Goal: Register for event/course

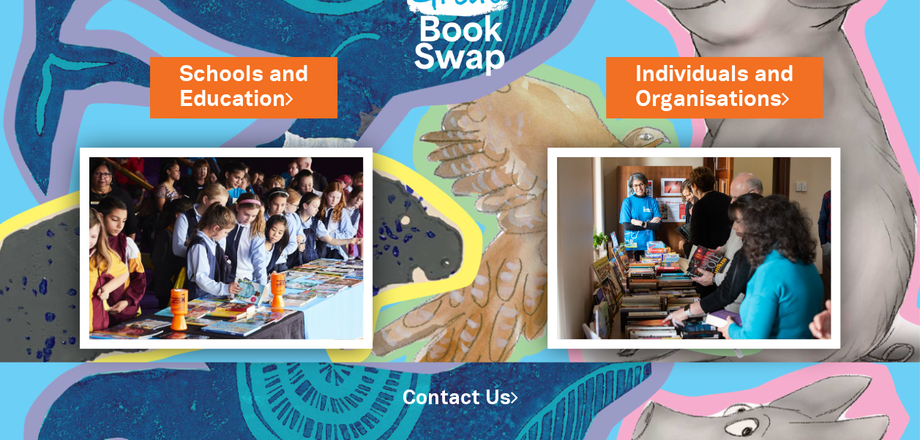
scroll to position [114, 0]
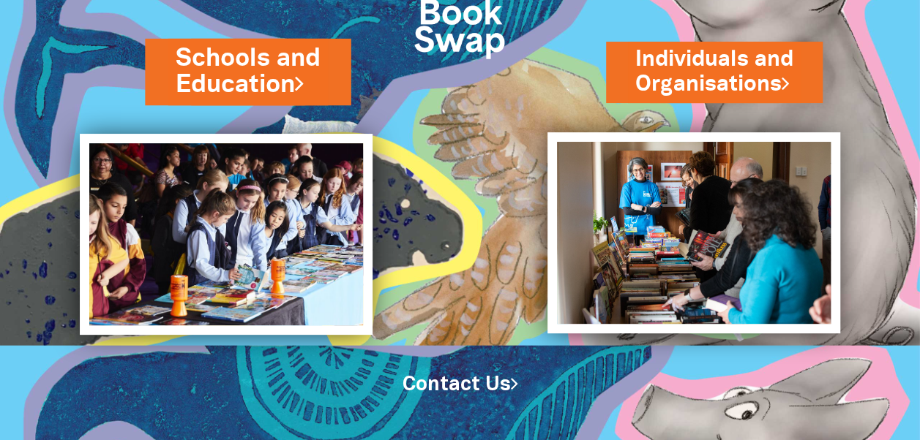
click at [247, 45] on link "Schools and Education" at bounding box center [248, 71] width 144 height 61
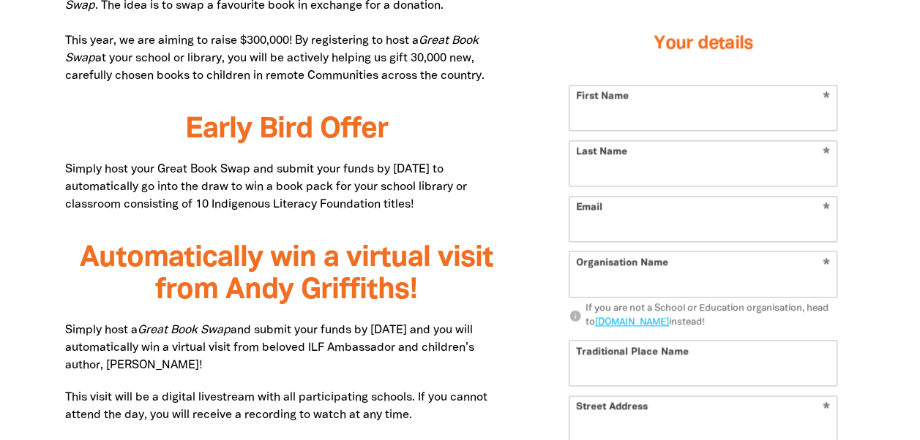
scroll to position [926, 0]
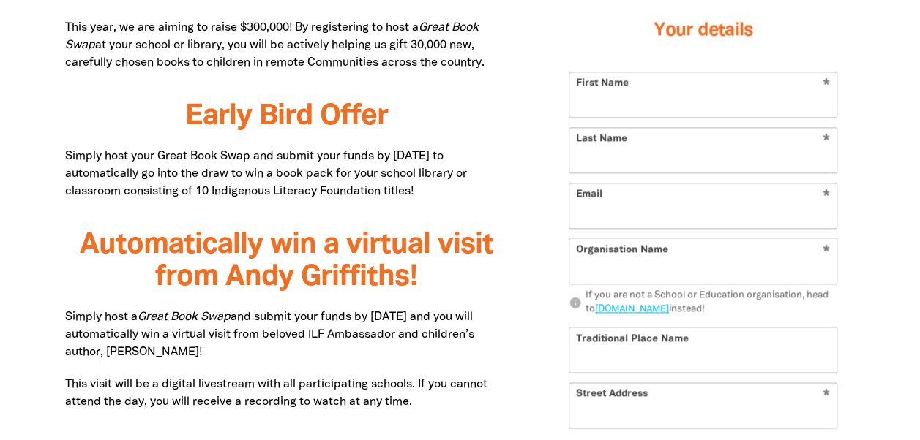
click at [734, 97] on input "First Name" at bounding box center [702, 94] width 267 height 45
type input "[PERSON_NAME]"
type input "donna.leibowitz@ecms.org.au"
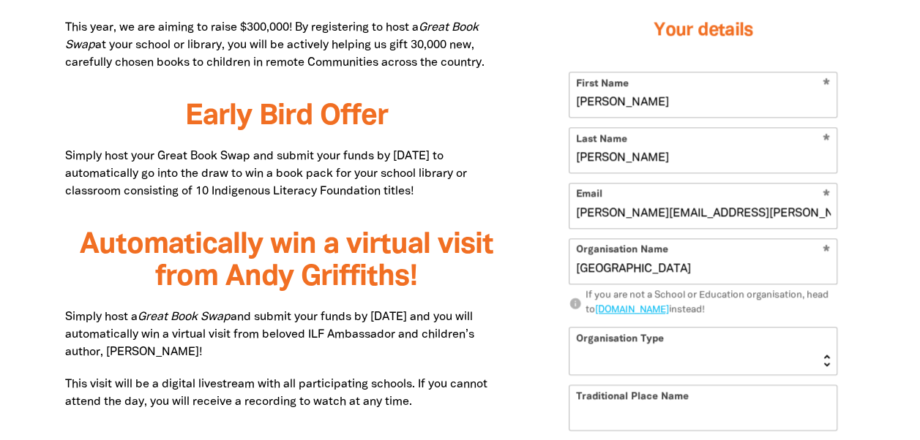
type input "Greensborough Preschool"
click at [657, 307] on link "go.greatbookswap.org.au" at bounding box center [632, 310] width 74 height 9
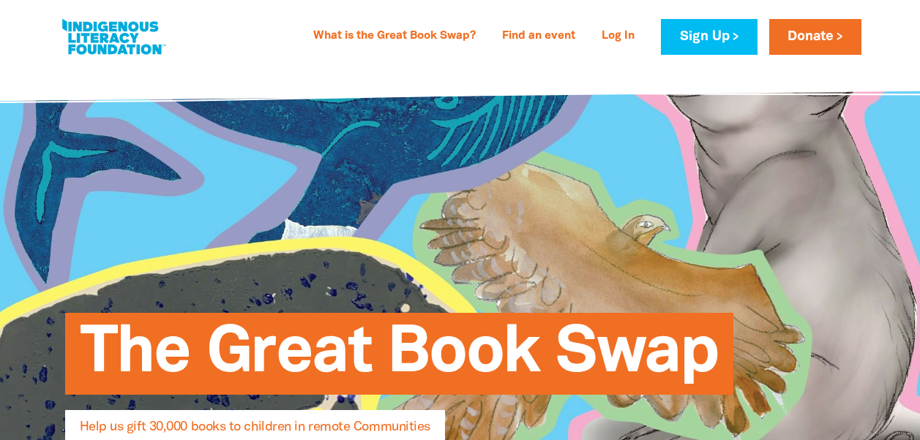
select select "AU"
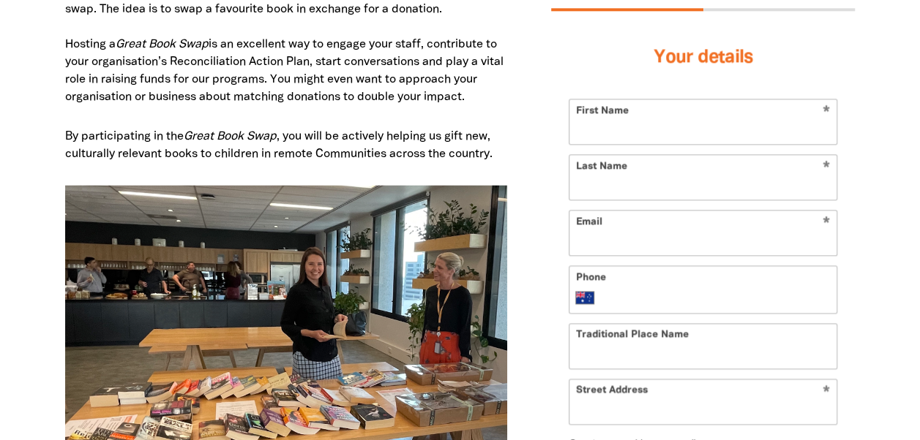
scroll to position [912, 0]
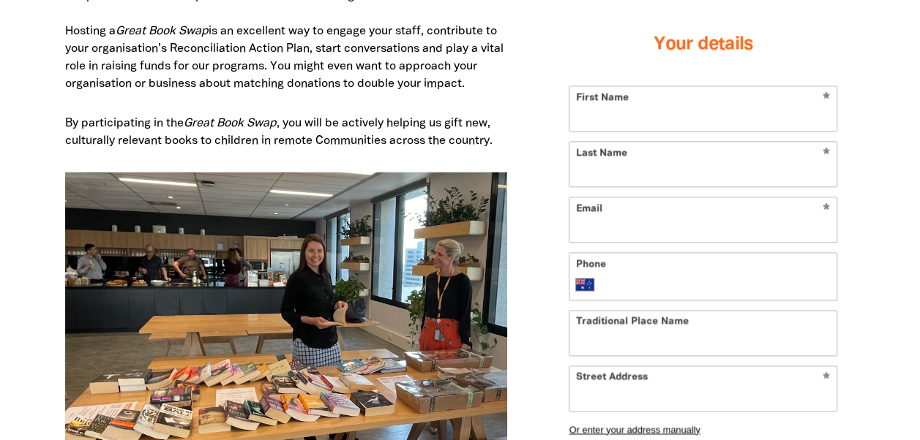
click at [613, 106] on input "First Name" at bounding box center [702, 108] width 267 height 45
type input "[PERSON_NAME]"
type input "Leibowitz"
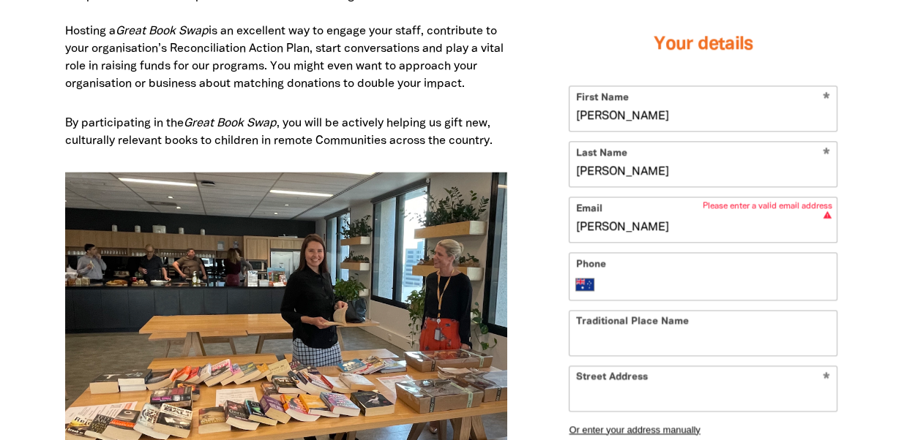
click at [615, 221] on input "donna" at bounding box center [702, 220] width 267 height 45
type input "donna.leibowitz@ecms.org.au"
type input "+61 455 042 485"
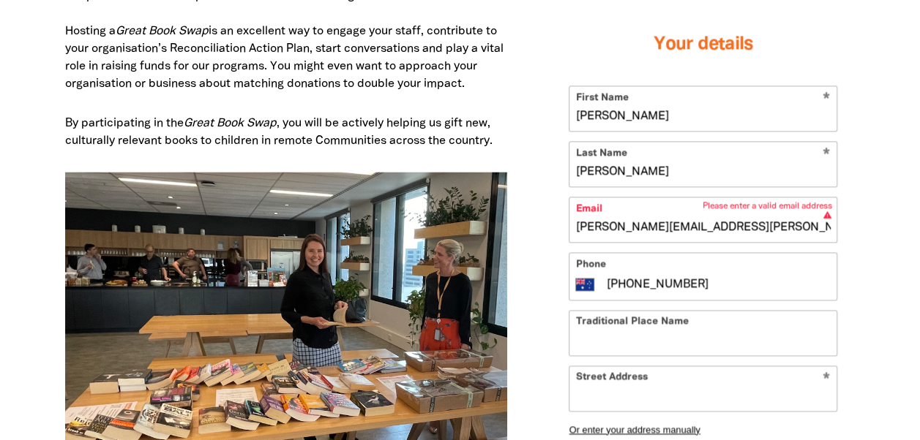
type input "17-19 Ester Street"
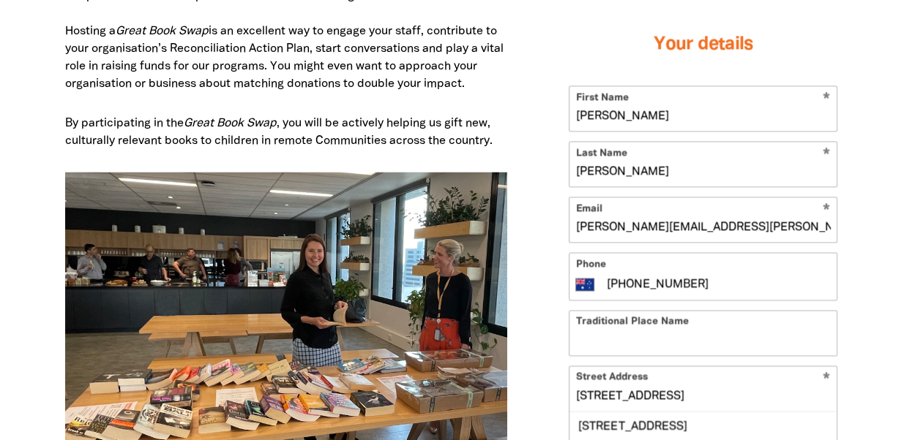
click at [697, 279] on input "+61 455 042 485" at bounding box center [717, 285] width 225 height 18
type input "+61 4"
type input "(03) 9434 4645"
click at [609, 348] on input "Traditional Place Name" at bounding box center [702, 333] width 267 height 45
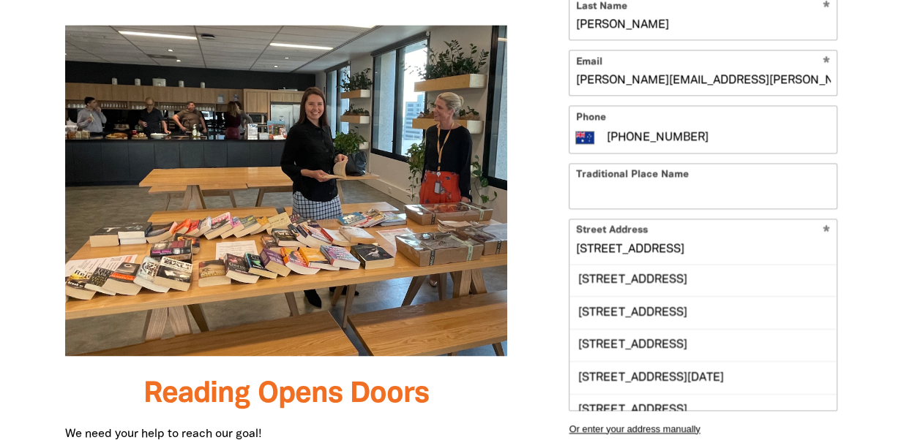
scroll to position [1132, 0]
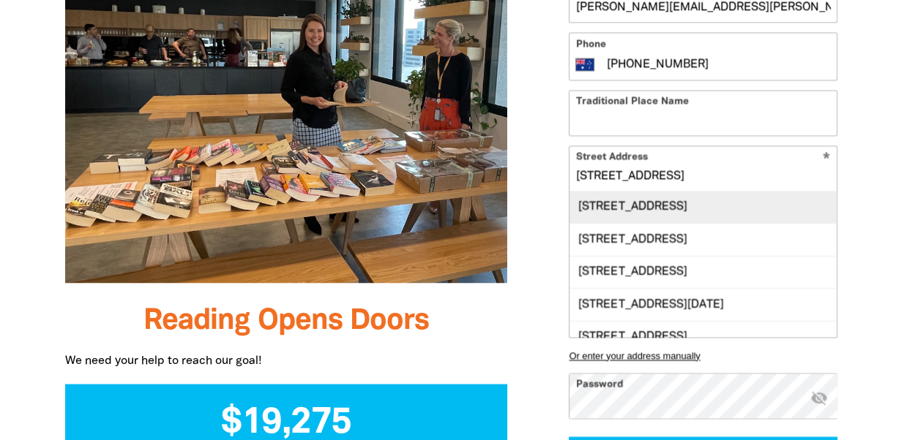
click at [623, 200] on div "17-19 Ester Street, GREENSBOROUGH VIC 3088" at bounding box center [702, 207] width 267 height 31
type input "17-19 Ester Street, GREENSBOROUGH VIC 3088"
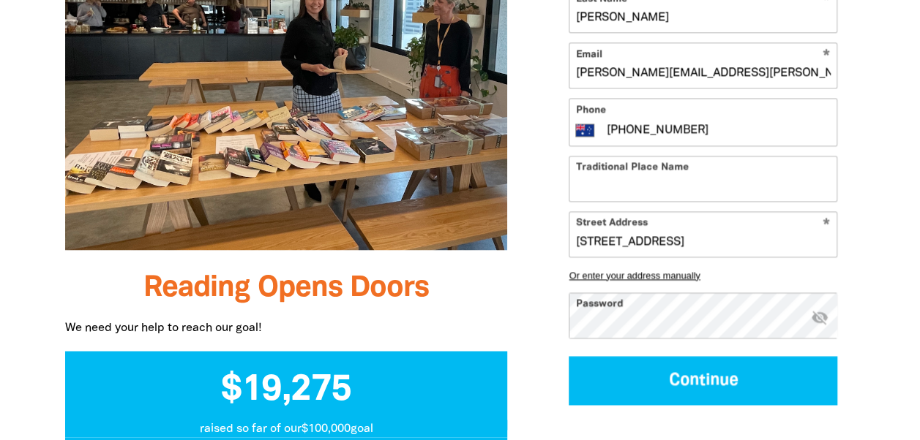
scroll to position [1192, 0]
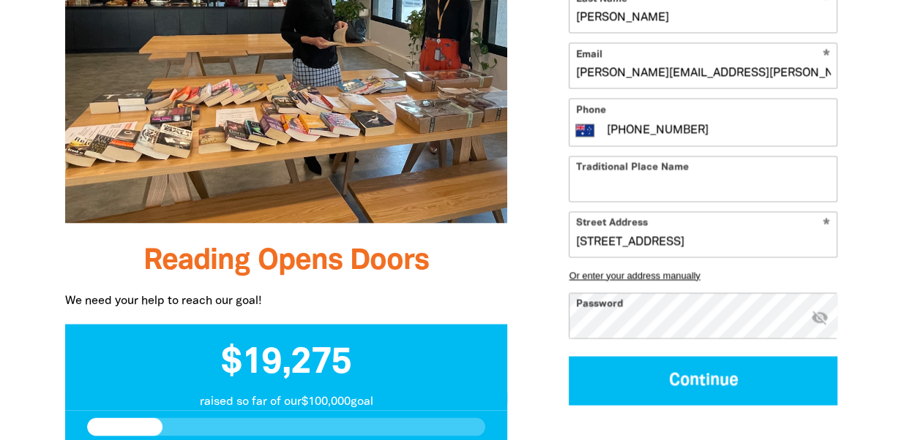
click at [647, 184] on input "Traditional Place Name" at bounding box center [702, 179] width 267 height 45
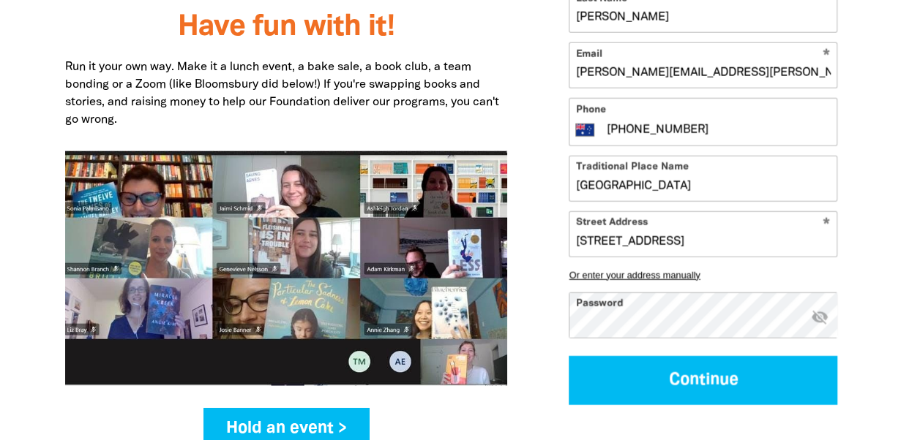
scroll to position [1944, 0]
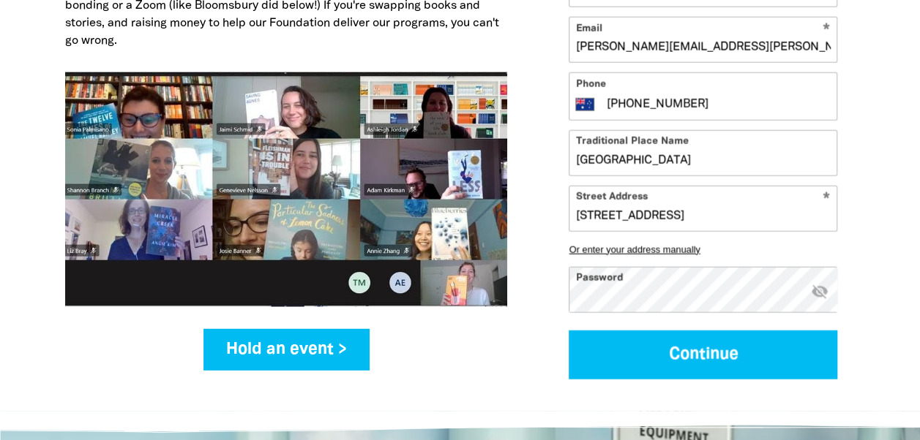
type input "Greensborough Preschool"
click at [818, 282] on icon "visibility_off" at bounding box center [819, 291] width 18 height 18
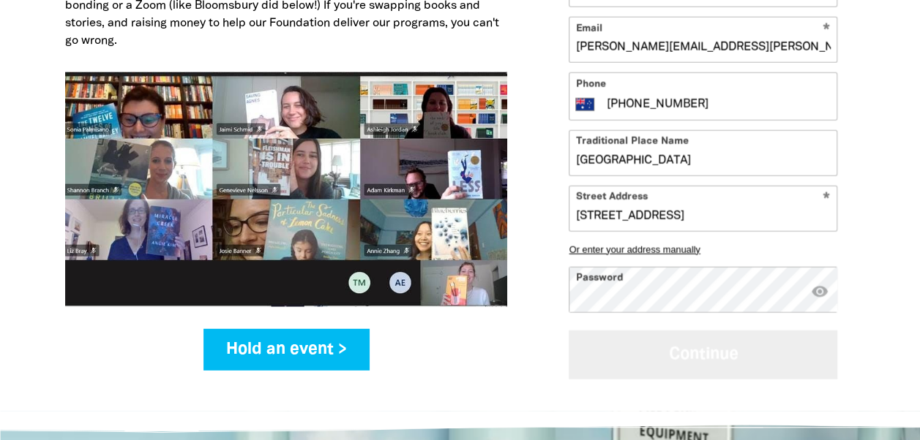
click at [678, 331] on button "Continue" at bounding box center [702, 355] width 268 height 49
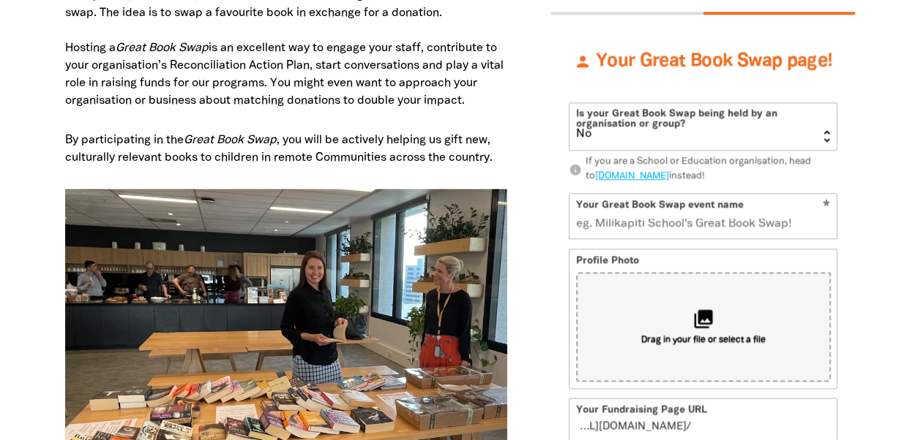
scroll to position [915, 0]
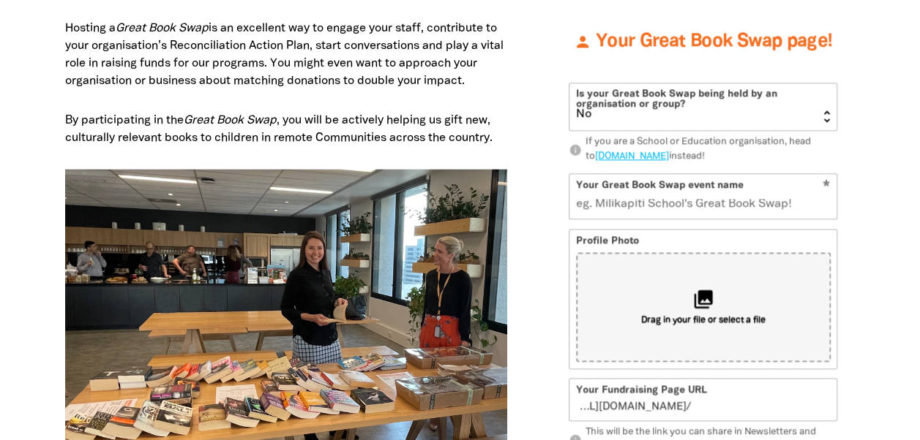
click at [828, 116] on select "Yes No" at bounding box center [702, 106] width 267 height 47
select select "Yes"
click at [569, 83] on select "Yes No" at bounding box center [702, 106] width 267 height 47
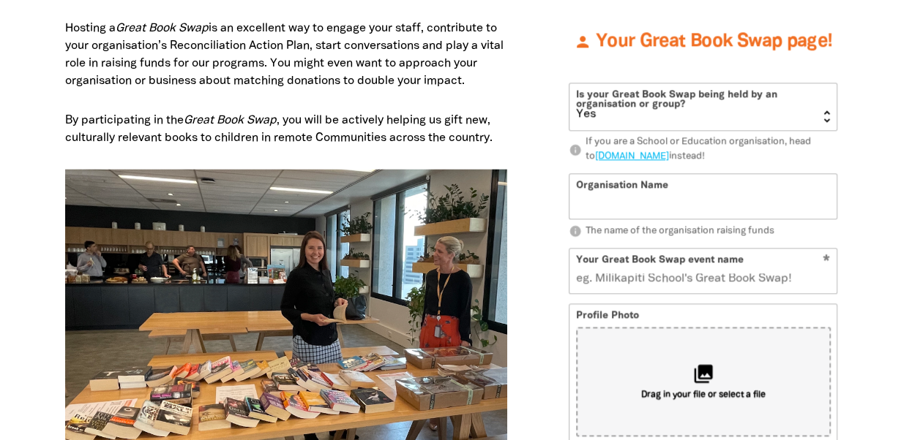
click at [624, 208] on input "Organisation Name" at bounding box center [702, 196] width 267 height 45
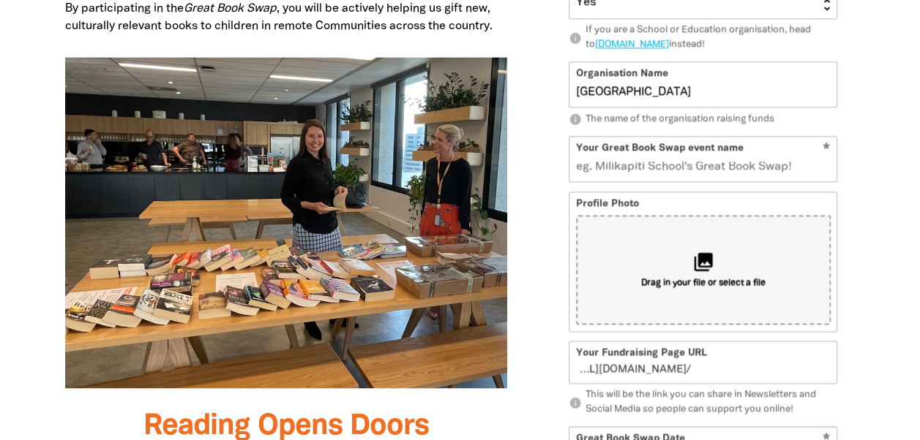
scroll to position [1040, 0]
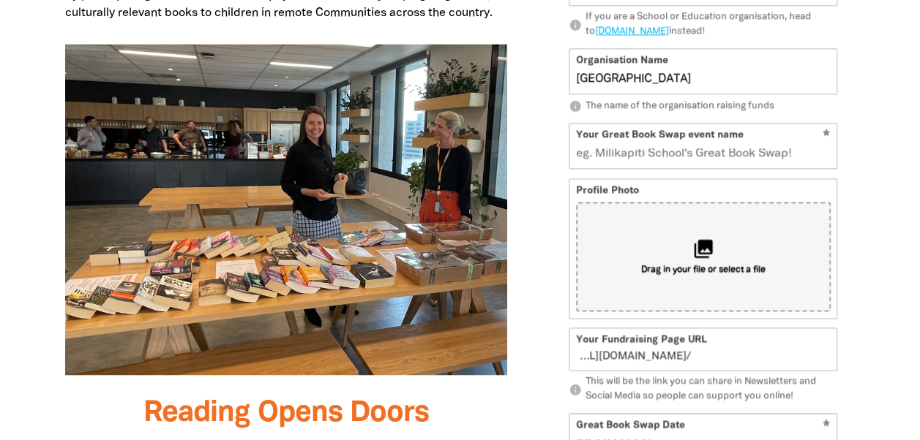
type input "Greensborough Preschool"
click at [701, 152] on input "Your Great Book Swap event name" at bounding box center [702, 146] width 267 height 45
type input "Gre"
type input "g"
type input "Gree"
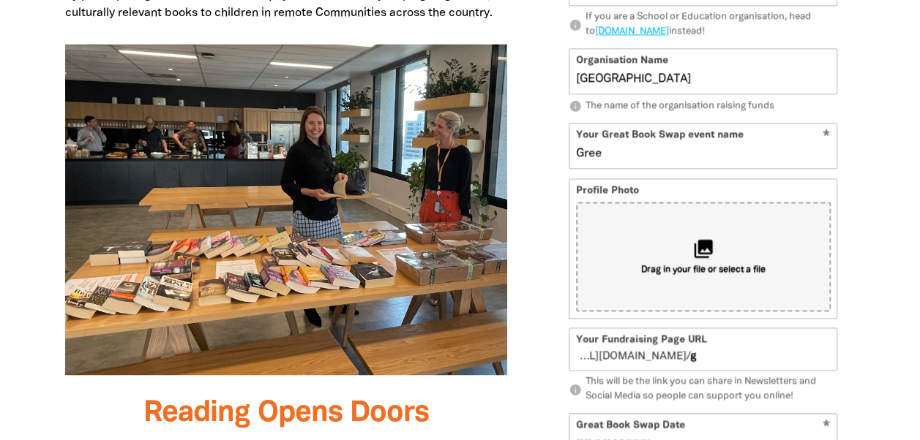
type input "gr"
type input "Greens"
type input "gre"
type input "Greensborough"
type input "greensborough"
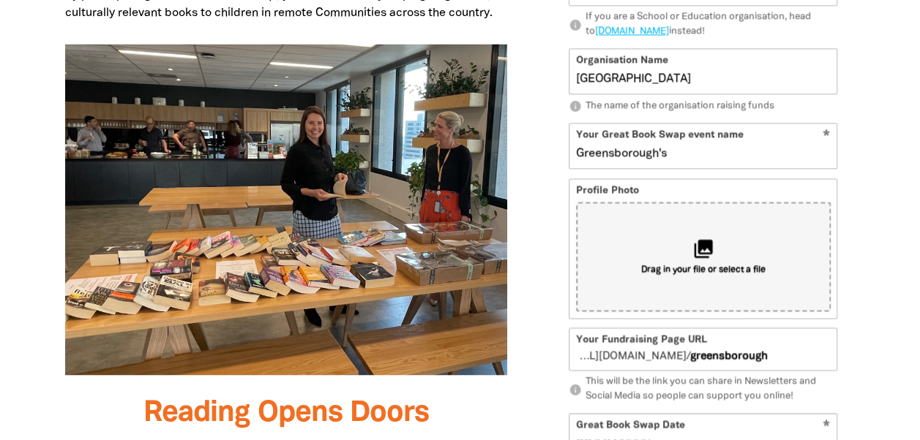
type input "Greensborough's"
type input "greensboroughs"
type input "Greensborough's Book"
type input "greensboroughsbook"
type input "Greensborough's Book Swap"
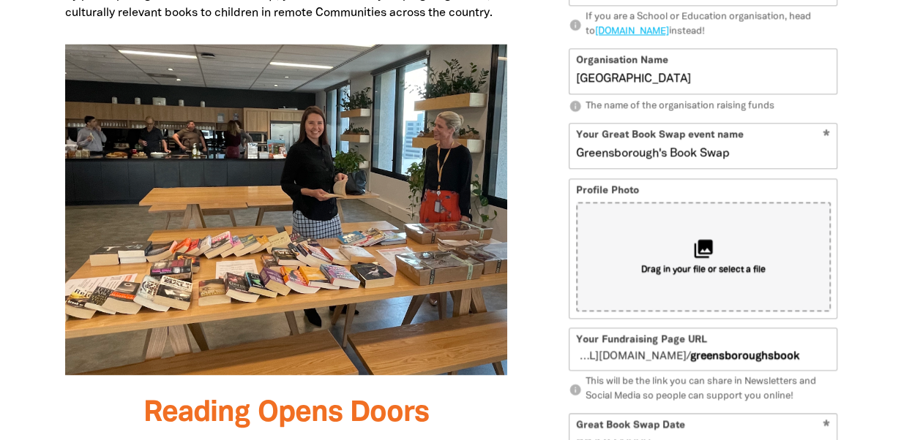
type input "greensboroughsbookswap"
type input "Greensborough's Great Book Swap"
type input "greensboroughsgreatbookswap"
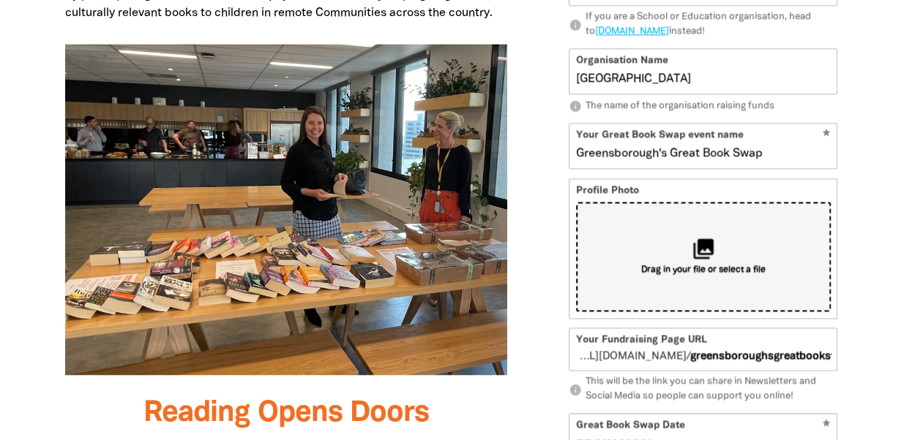
type input "Greensborough's Great Book Swap"
click at [708, 238] on icon "collections" at bounding box center [703, 248] width 24 height 24
type input "C:\fakepath\IMG_2523.JPG"
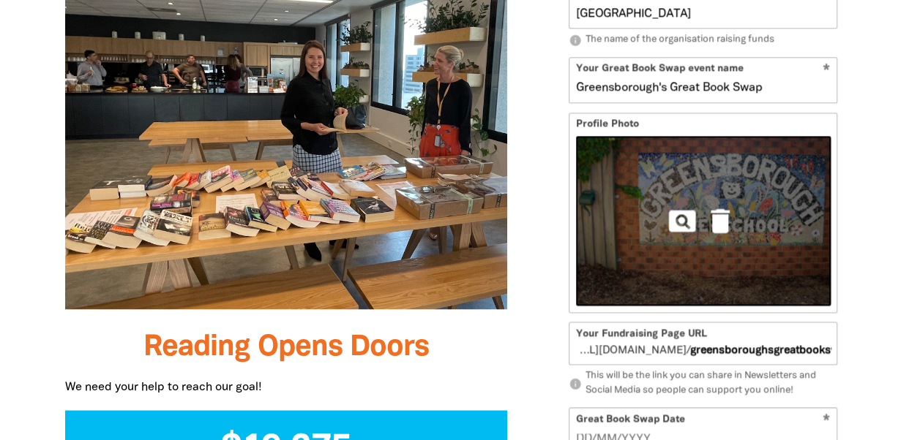
scroll to position [1113, 0]
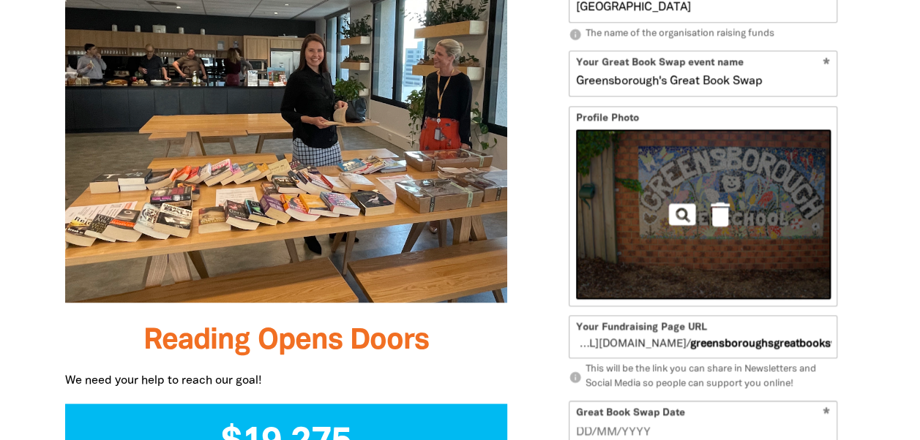
click at [669, 80] on input "Greensborough's Great Book Swap" at bounding box center [702, 73] width 267 height 45
type input "Greensborough Great Book Swap"
type input "greensboroughgreatbookswap"
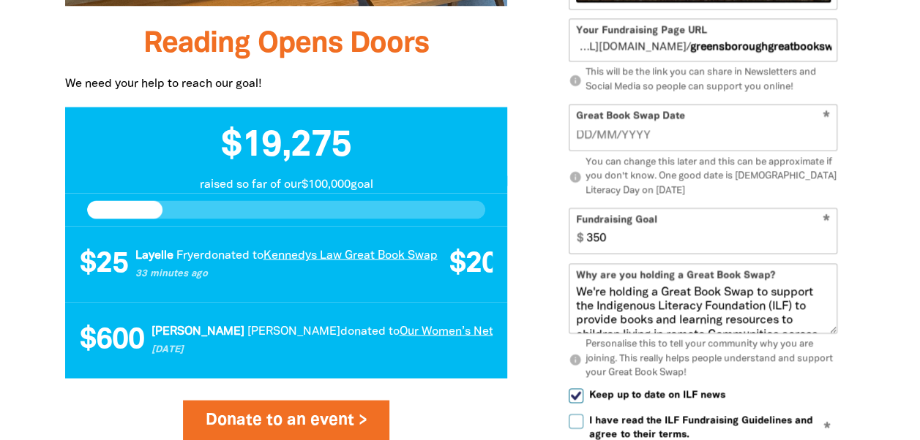
scroll to position [1435, 0]
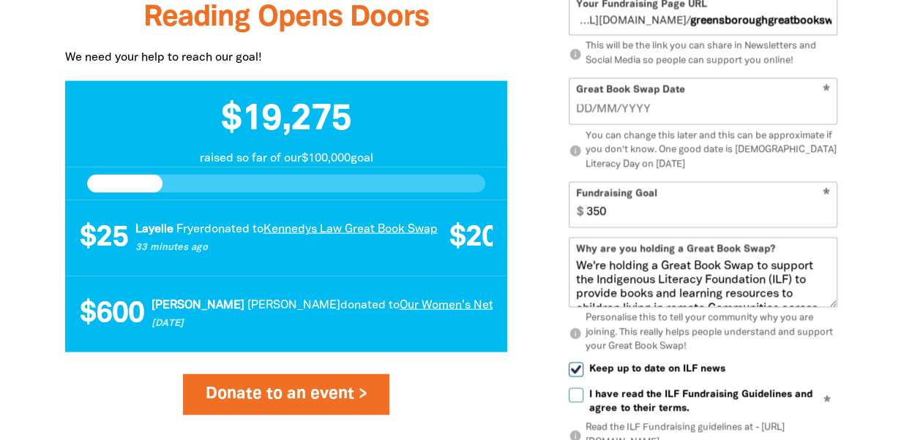
type input "Greensborough Great Book Swap"
click at [578, 109] on input "__/__/____" at bounding box center [703, 110] width 255 height 16
click at [581, 105] on input "__/__/____" at bounding box center [703, 110] width 255 height 16
click at [626, 107] on input "_5/9_/____" at bounding box center [703, 110] width 255 height 16
click at [612, 105] on input "_5/9_/___2" at bounding box center [703, 110] width 255 height 16
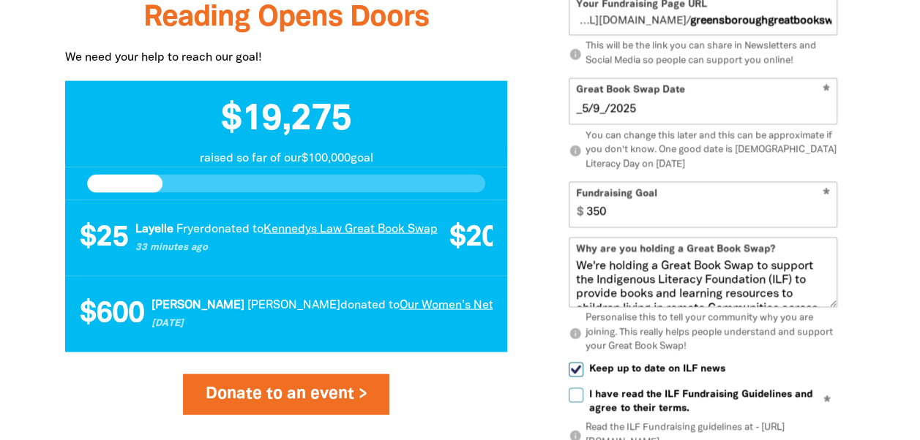
click at [674, 143] on p "info You can change this later and this can be approximate if you don't know. O…" at bounding box center [702, 150] width 268 height 43
click at [581, 107] on input "_5/9_/2025" at bounding box center [703, 110] width 255 height 16
type input "05/09/2025"
click at [555, 154] on div "person Your Great Book Swap page! Is your Great Book Swap being held by an orga…" at bounding box center [703, 14] width 304 height 1079
click at [594, 209] on input "350" at bounding box center [707, 205] width 257 height 45
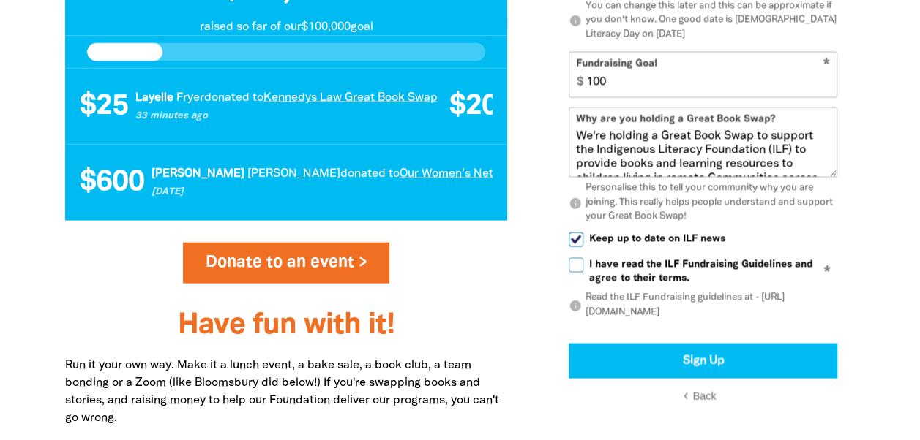
scroll to position [1599, 0]
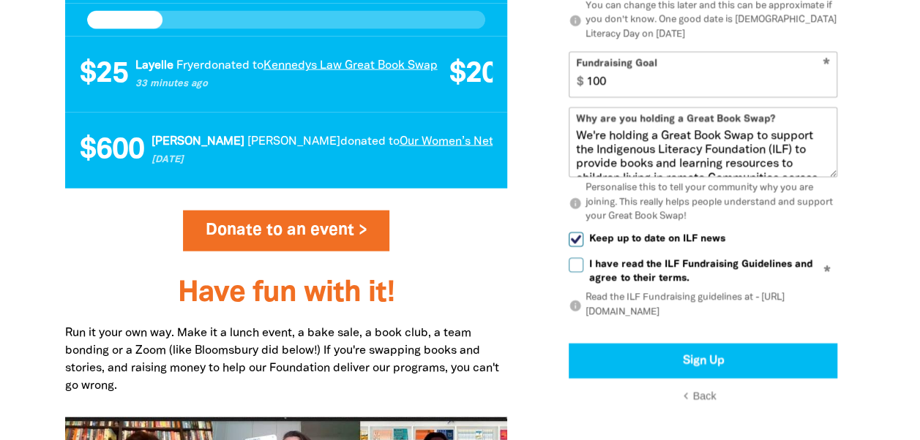
type input "100"
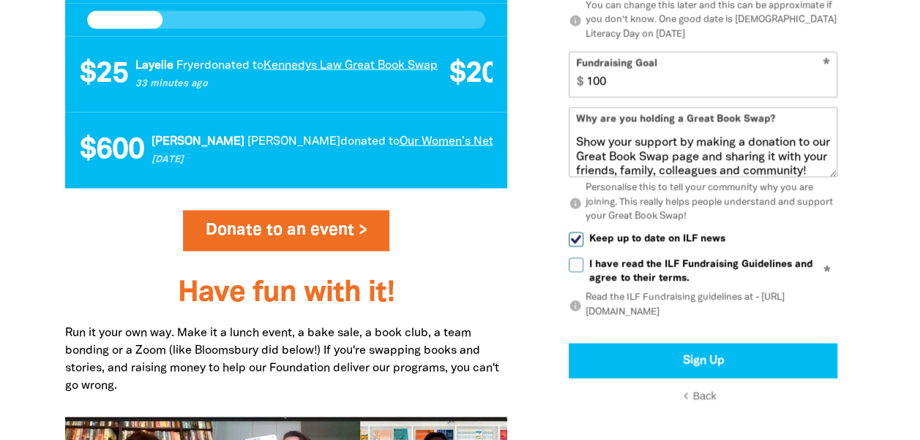
scroll to position [198, 0]
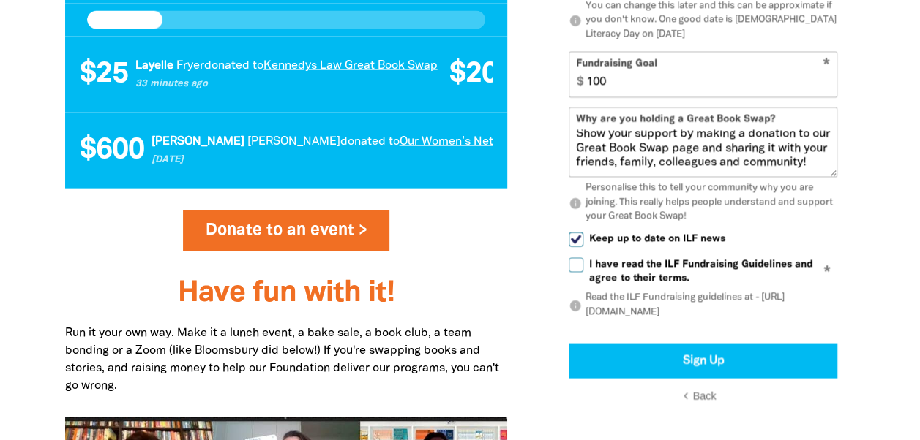
click at [587, 269] on label "I have read the ILF Fundraising Guidelines and agree to their terms." at bounding box center [702, 272] width 268 height 29
click at [583, 269] on input "I have read the ILF Fundraising Guidelines and agree to their terms." at bounding box center [575, 265] width 15 height 15
checkbox input "true"
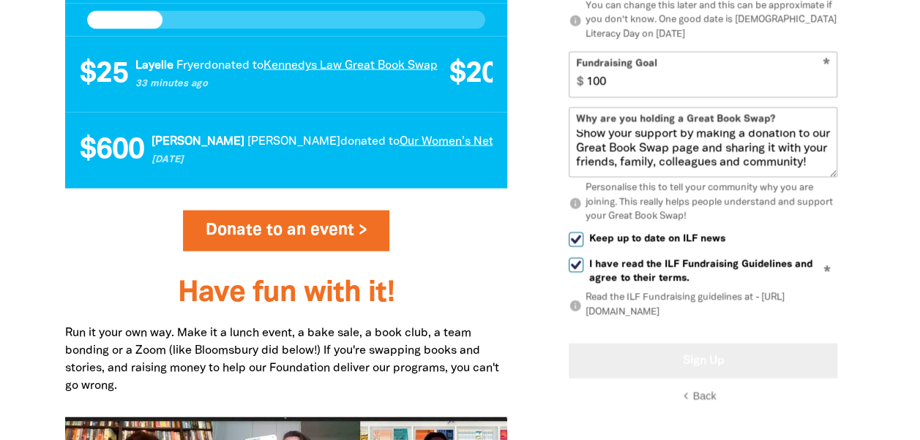
click at [743, 357] on button "Sign Up" at bounding box center [702, 361] width 268 height 35
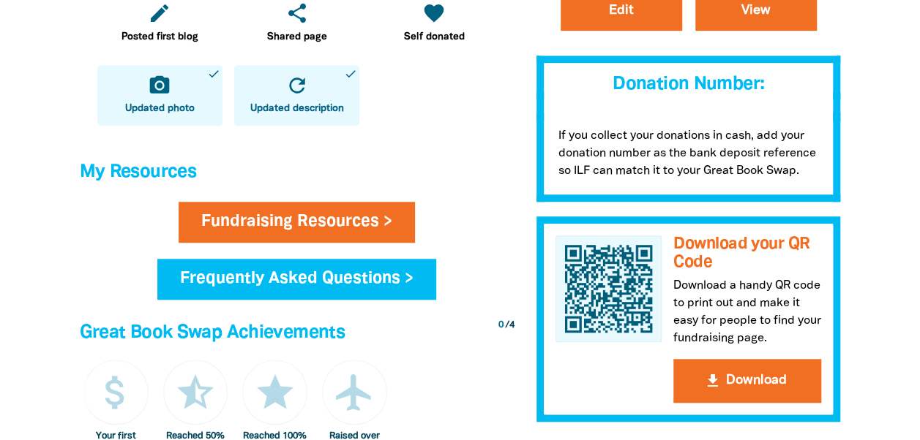
scroll to position [522, 0]
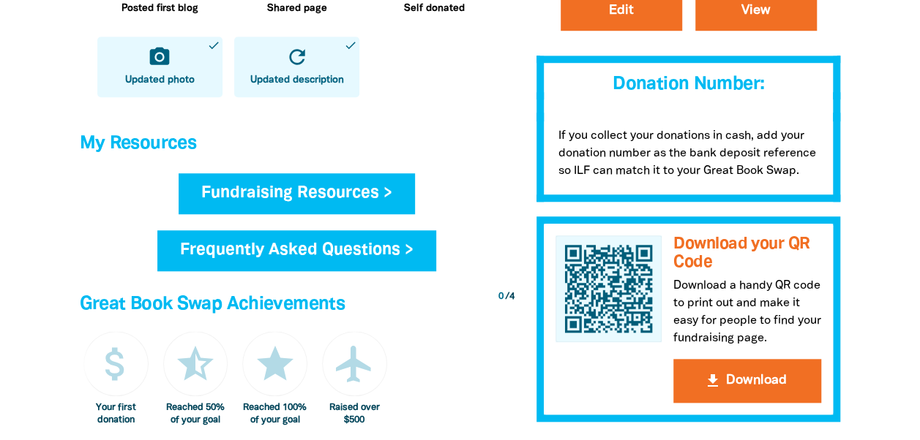
click at [244, 180] on link "Fundraising Resources >" at bounding box center [296, 193] width 236 height 41
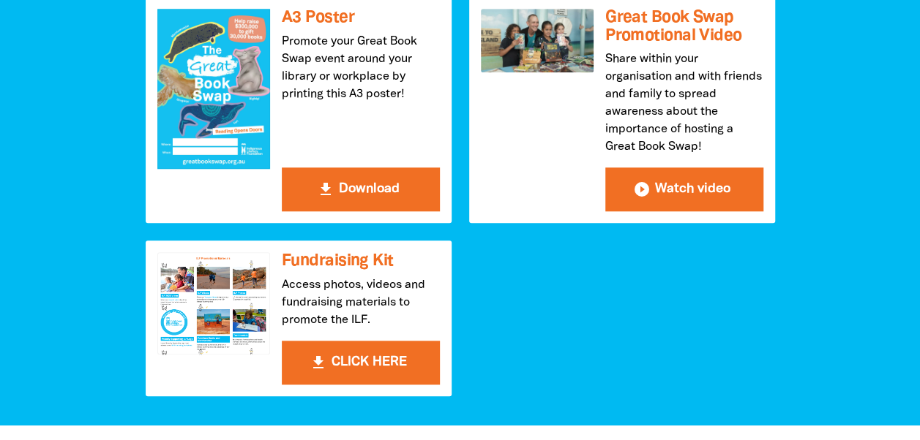
scroll to position [734, 0]
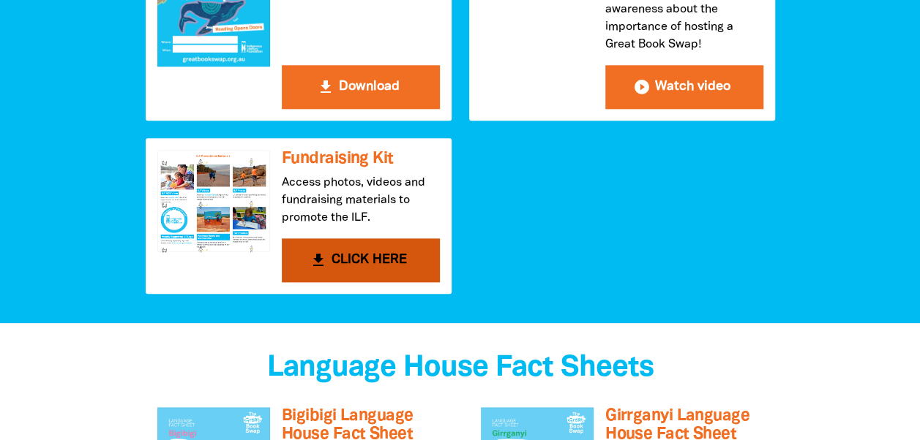
click at [347, 263] on button "get_app CLICK HERE" at bounding box center [361, 260] width 158 height 44
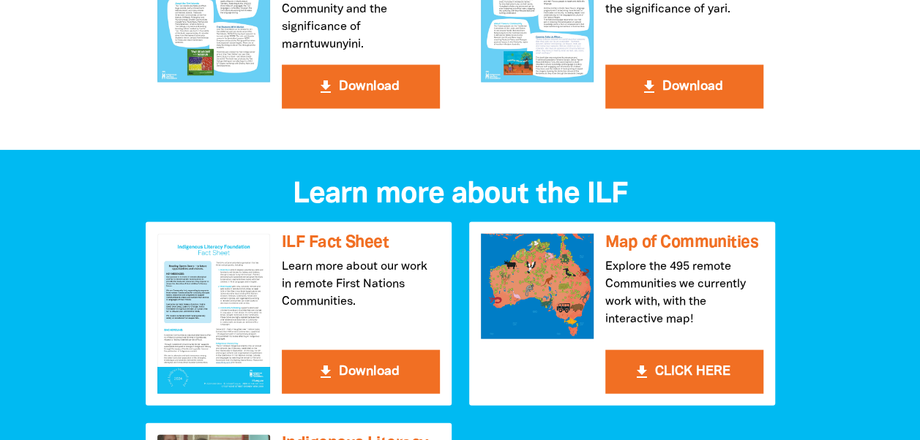
scroll to position [1552, 0]
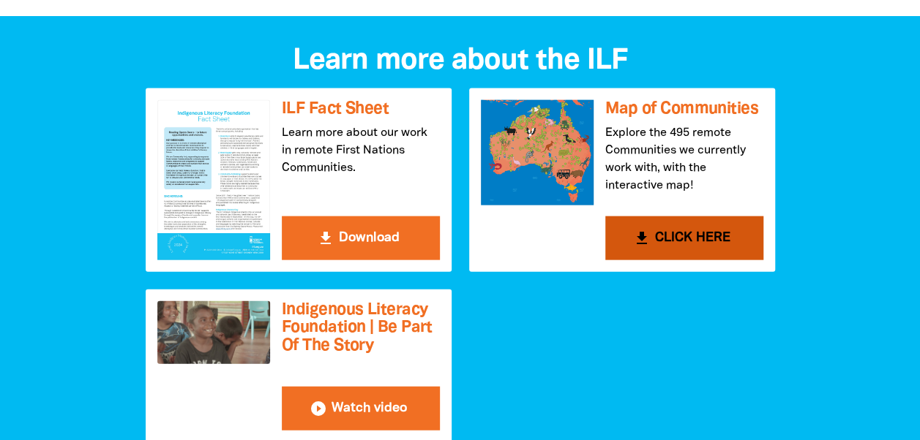
click at [669, 235] on button "get_app CLICK HERE" at bounding box center [684, 239] width 158 height 44
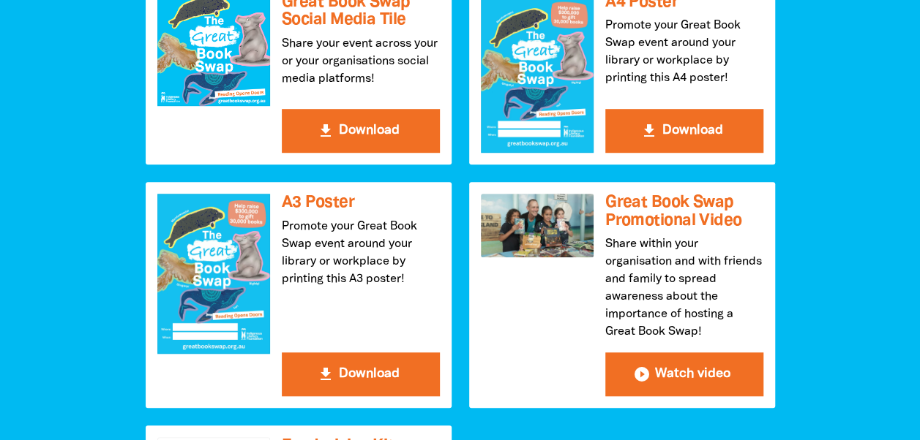
scroll to position [0, 0]
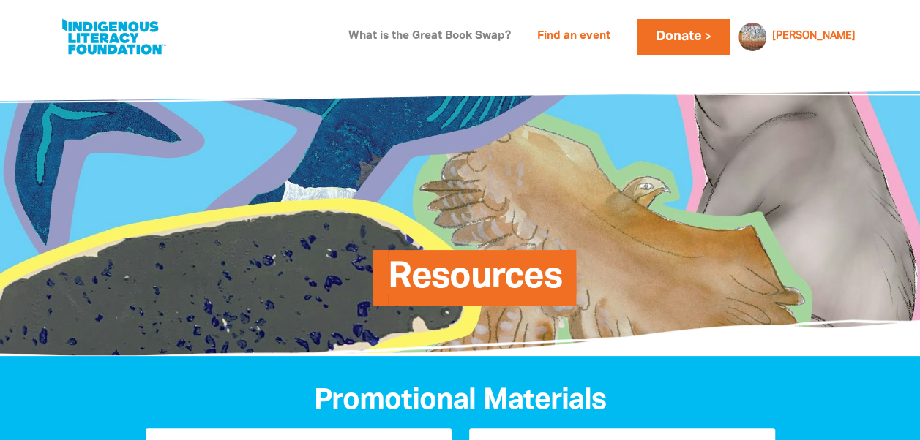
click at [432, 31] on link "What is the Great Book Swap?" at bounding box center [429, 36] width 180 height 23
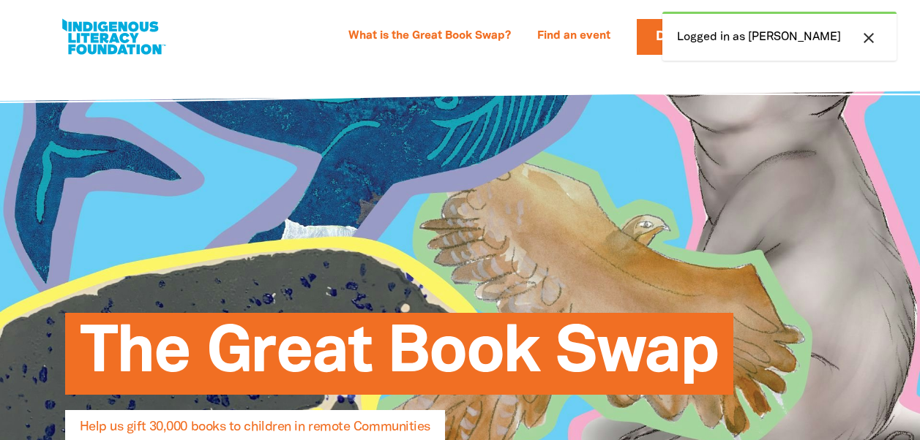
select select "AU"
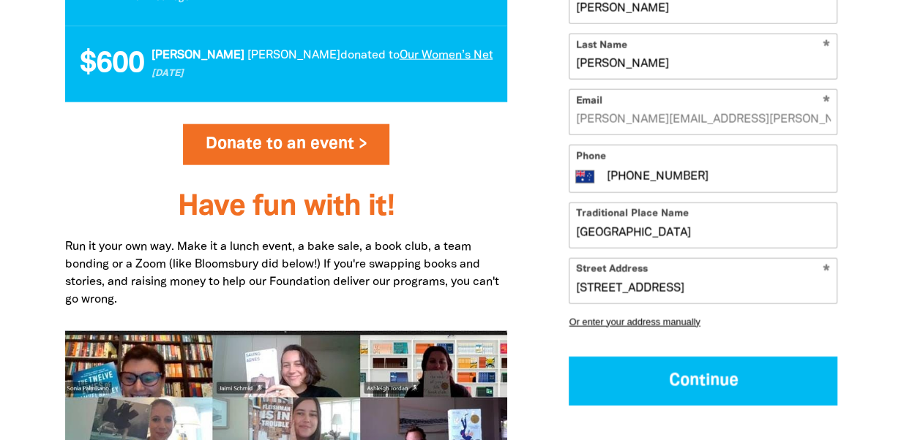
scroll to position [2092, 0]
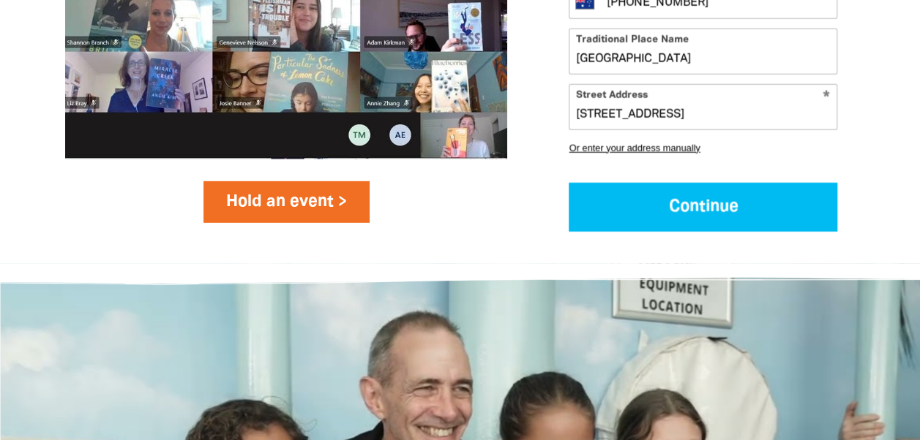
click at [278, 181] on link "Hold an event >" at bounding box center [286, 201] width 166 height 41
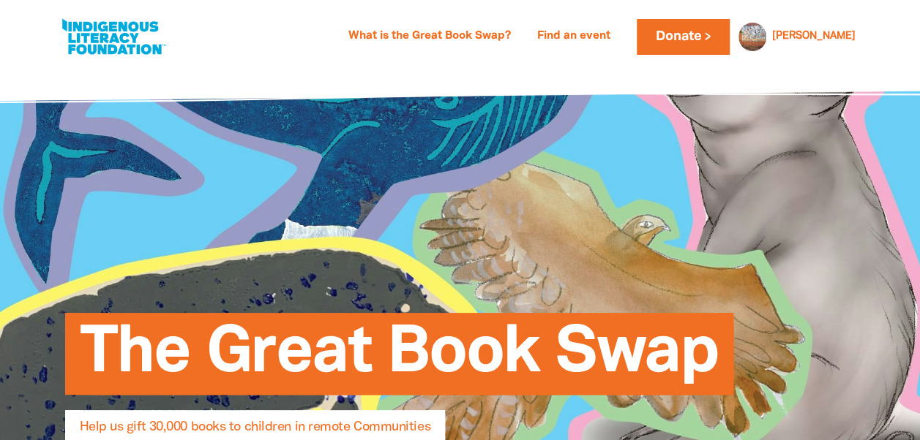
select select "AU"
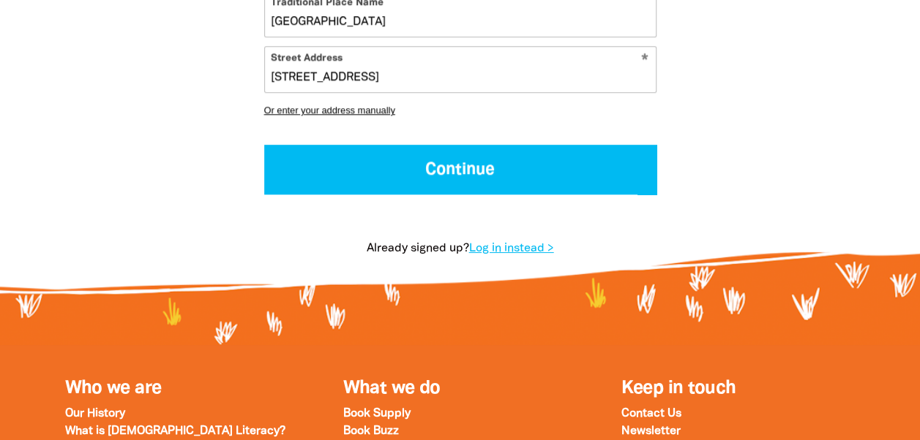
scroll to position [736, 0]
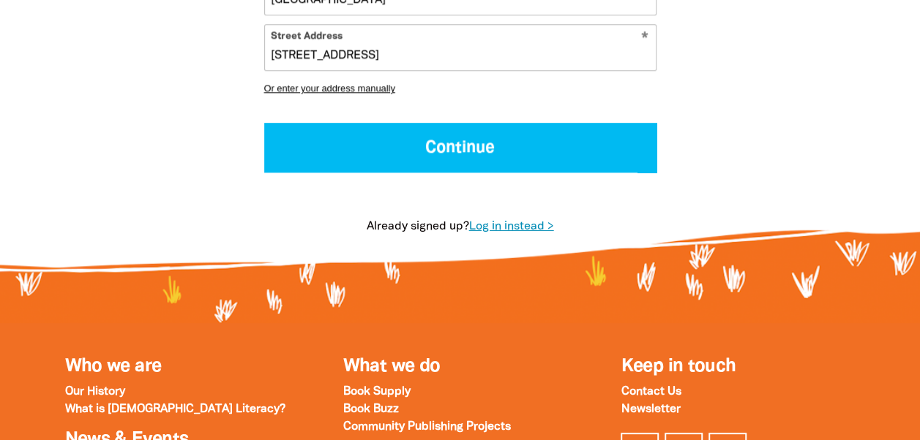
click at [509, 230] on link "Log in instead >" at bounding box center [511, 227] width 85 height 10
select select "AU"
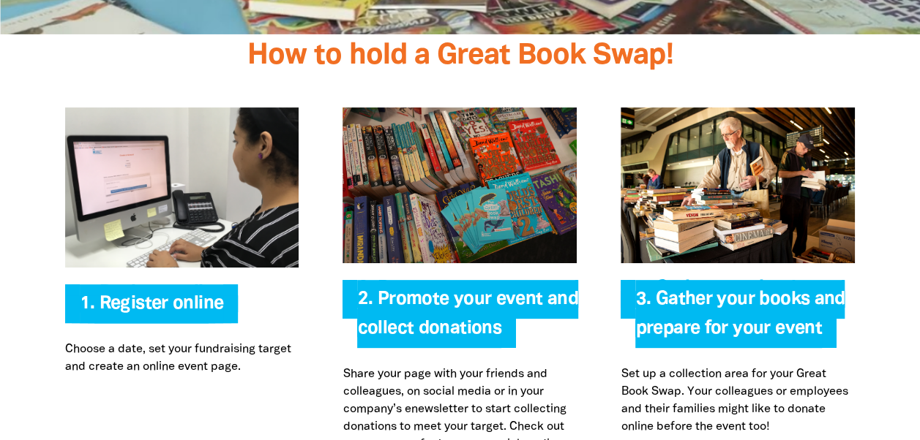
scroll to position [2985, 0]
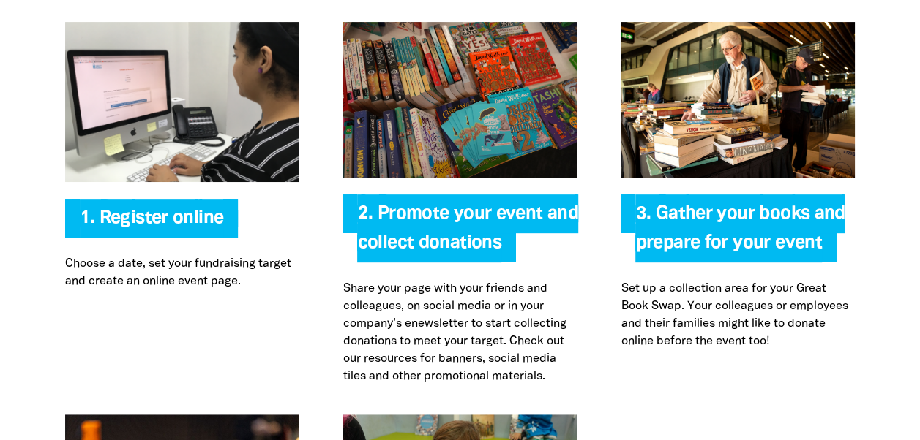
click at [425, 206] on span "2. Promote your event and collect donations" at bounding box center [467, 234] width 220 height 57
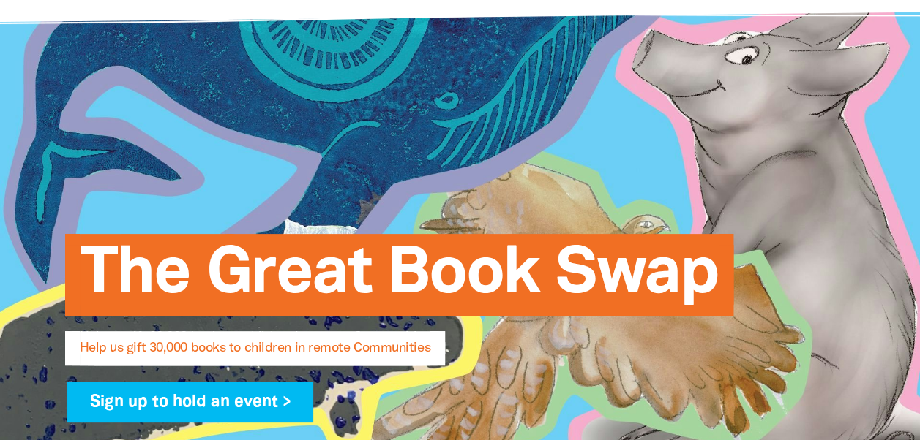
scroll to position [0, 0]
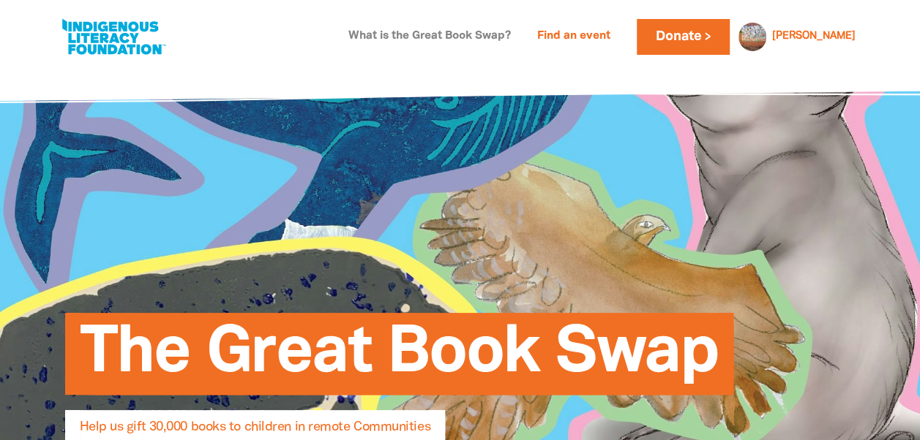
click at [492, 29] on link "What is the Great Book Swap?" at bounding box center [429, 36] width 180 height 23
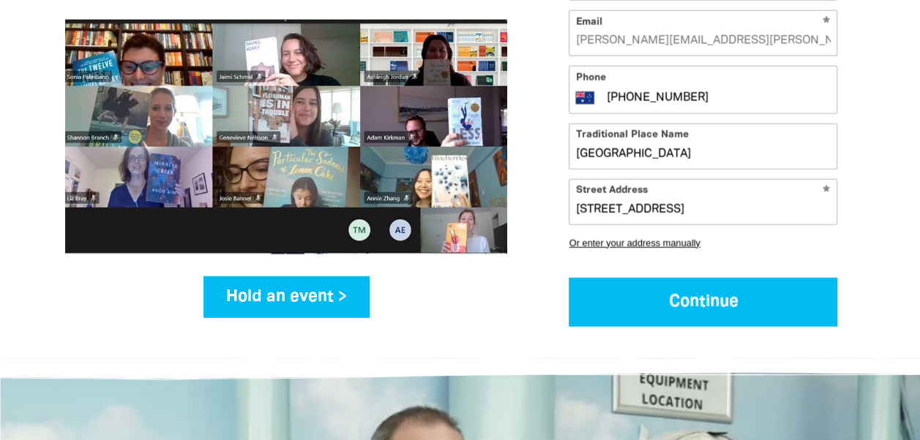
scroll to position [2195, 0]
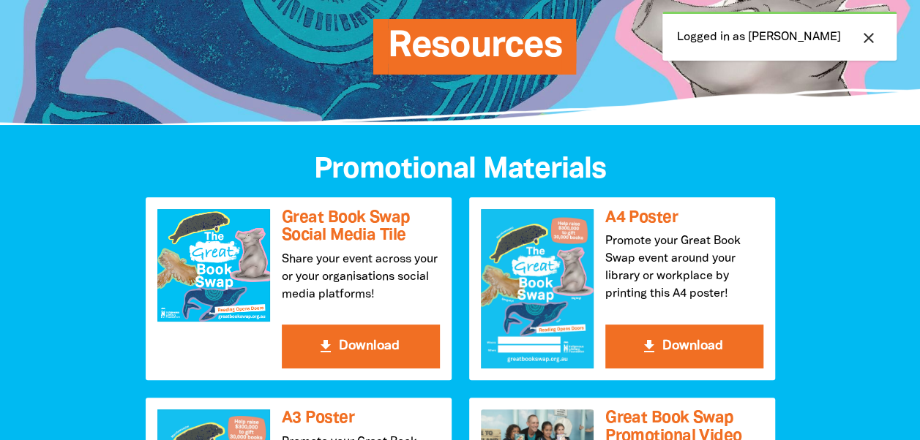
scroll to position [329, 0]
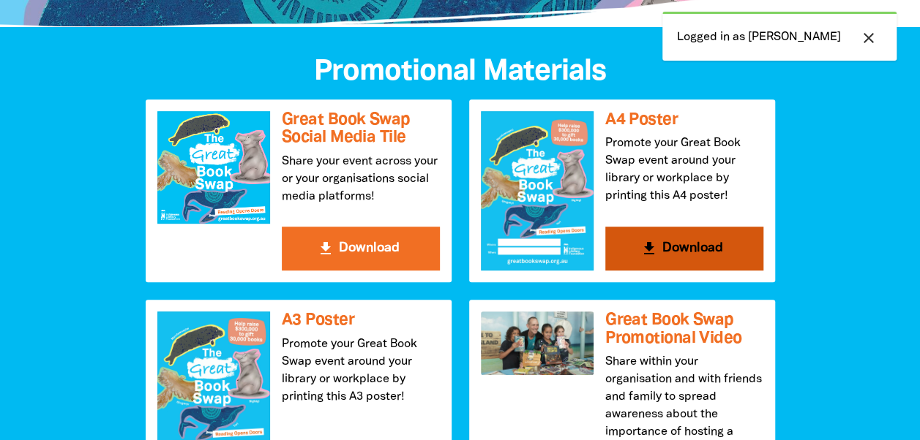
click at [679, 243] on button "get_app Download" at bounding box center [684, 249] width 158 height 44
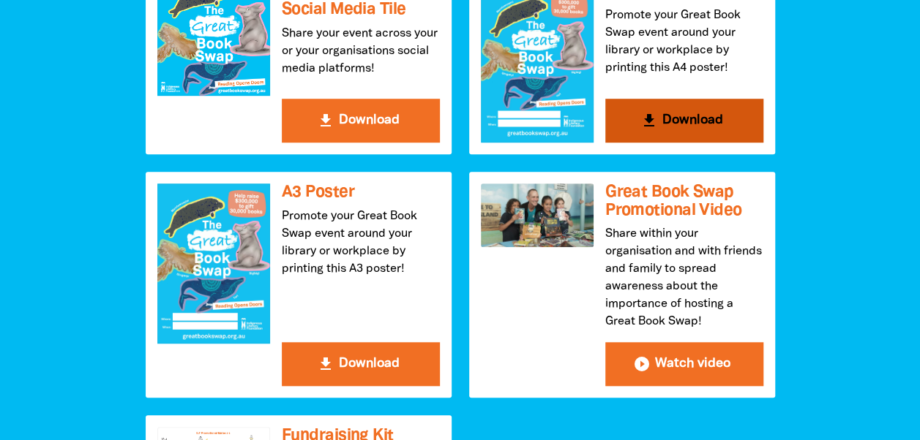
scroll to position [699, 0]
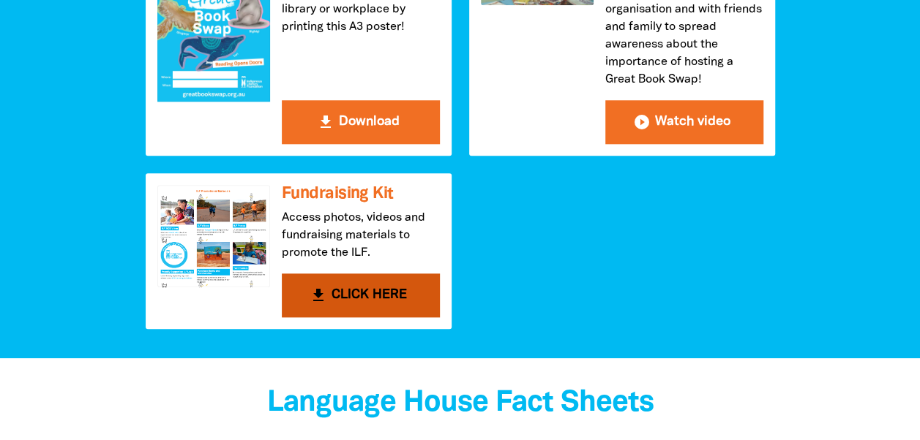
click at [368, 285] on button "get_app CLICK HERE" at bounding box center [361, 296] width 158 height 44
